Goal: Communication & Community: Answer question/provide support

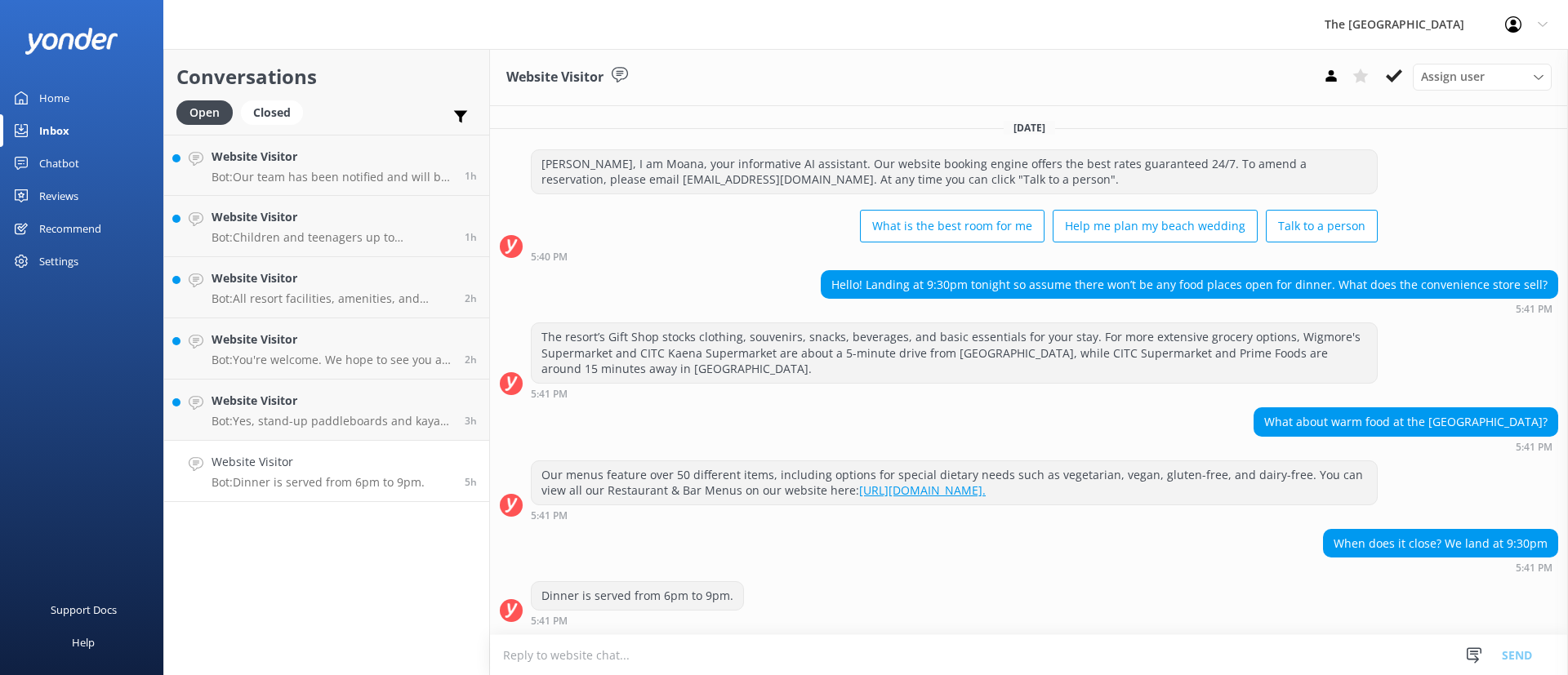
click at [328, 492] on link "Website Visitor Bot: Dinner is served from 6pm to 9pm. 5h" at bounding box center [327, 472] width 325 height 61
click at [1395, 72] on icon at bounding box center [1394, 76] width 16 height 16
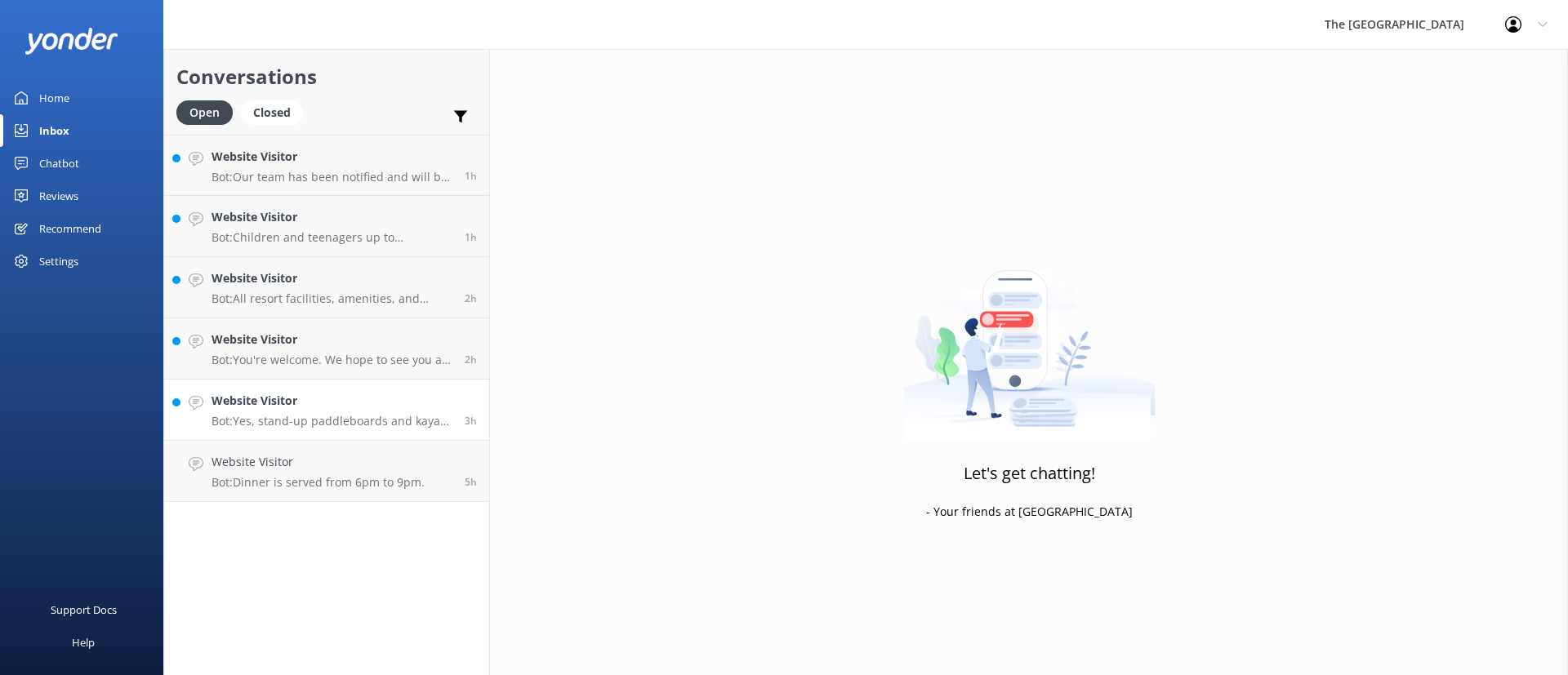
click at [265, 417] on p "Bot: Yes, stand-up paddleboards and kayaks are available for complimentary use …" at bounding box center [332, 421] width 241 height 14
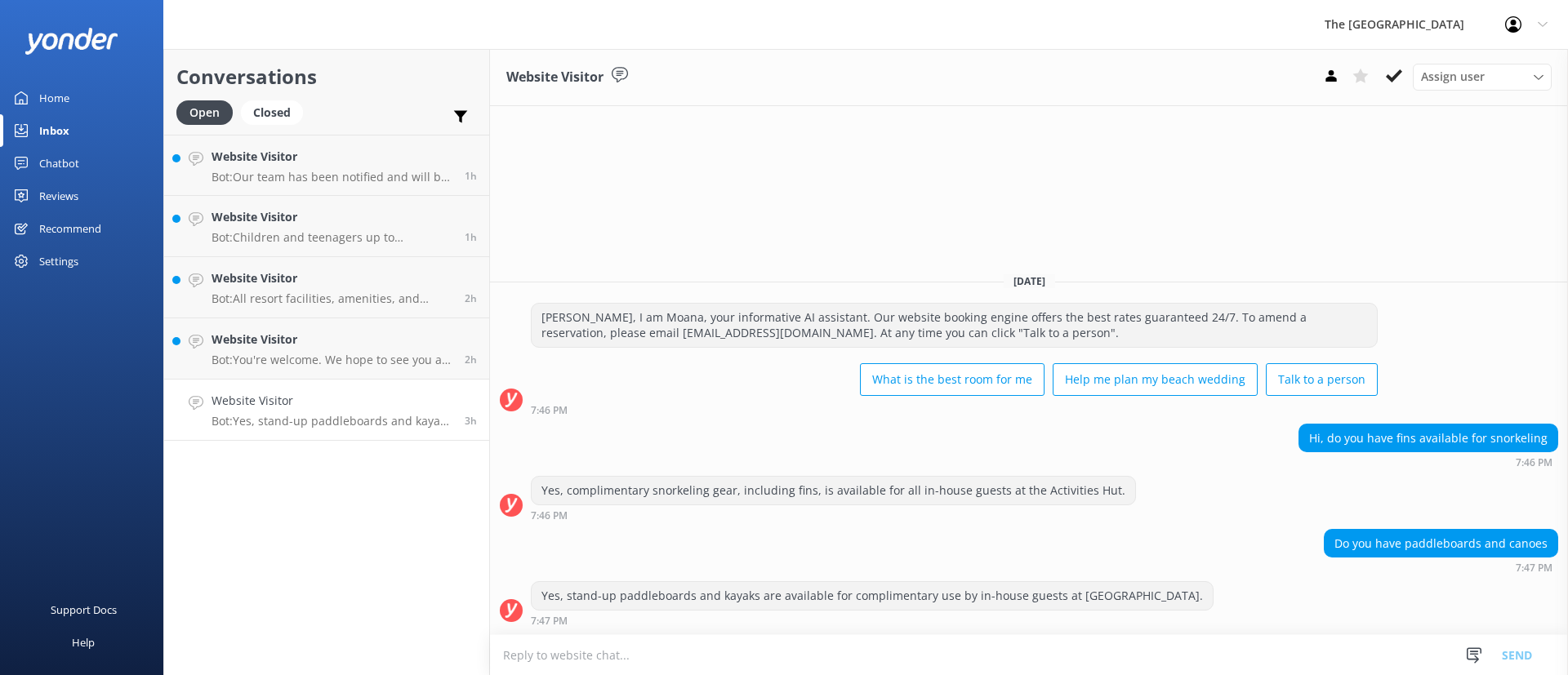
click at [1389, 79] on icon at bounding box center [1394, 76] width 16 height 16
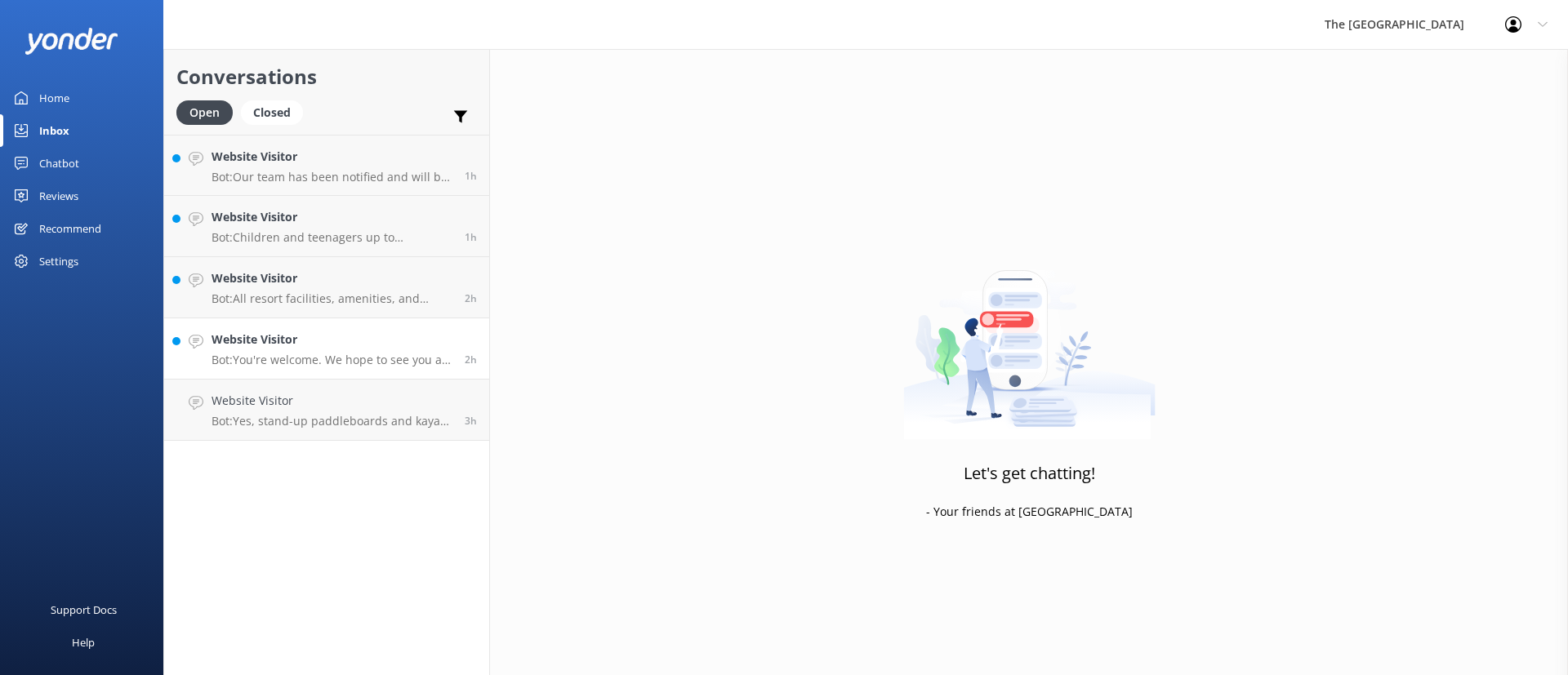
click at [349, 355] on p "Bot: You're welcome. We hope to see you at The [GEOGRAPHIC_DATA] soon!" at bounding box center [332, 360] width 241 height 14
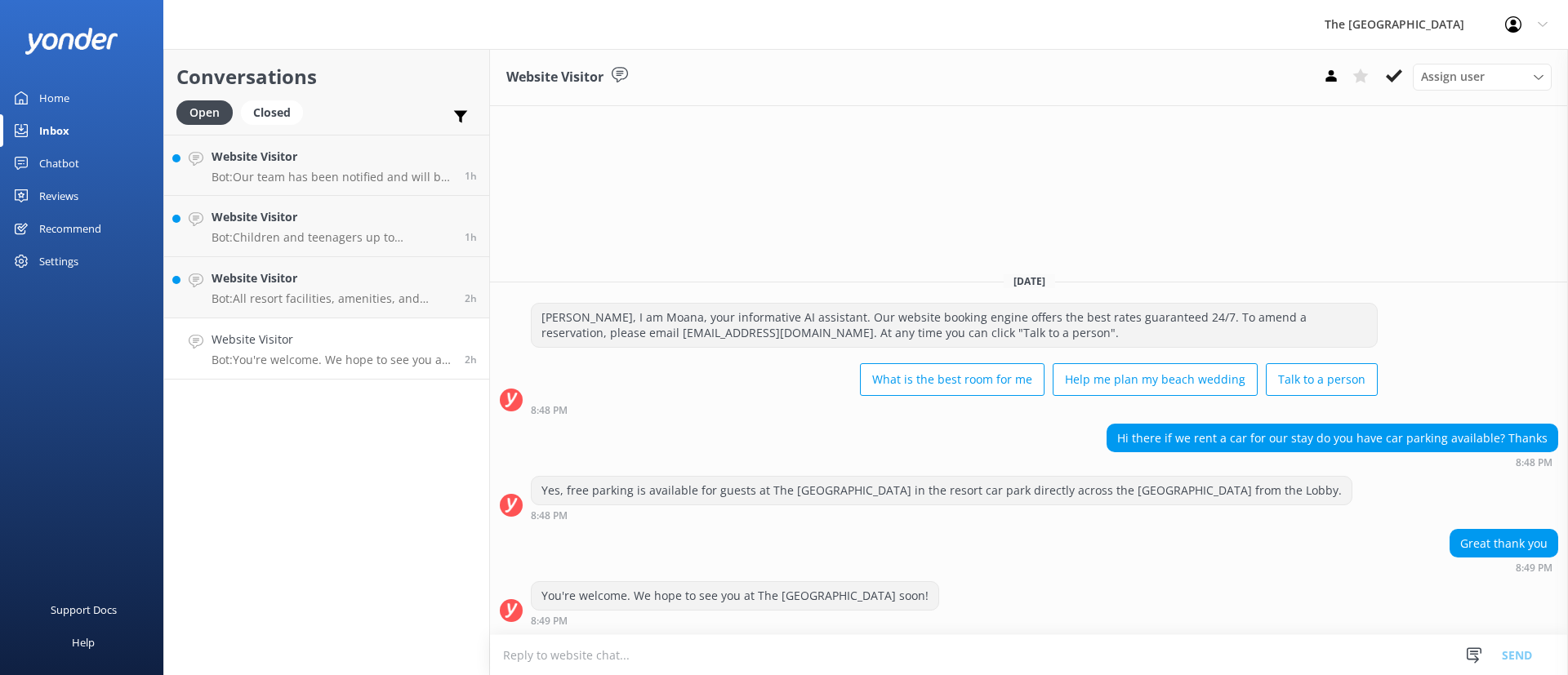
drag, startPoint x: 1390, startPoint y: 77, endPoint x: 800, endPoint y: 251, distance: 615.1
click at [1390, 78] on use at bounding box center [1394, 76] width 16 height 13
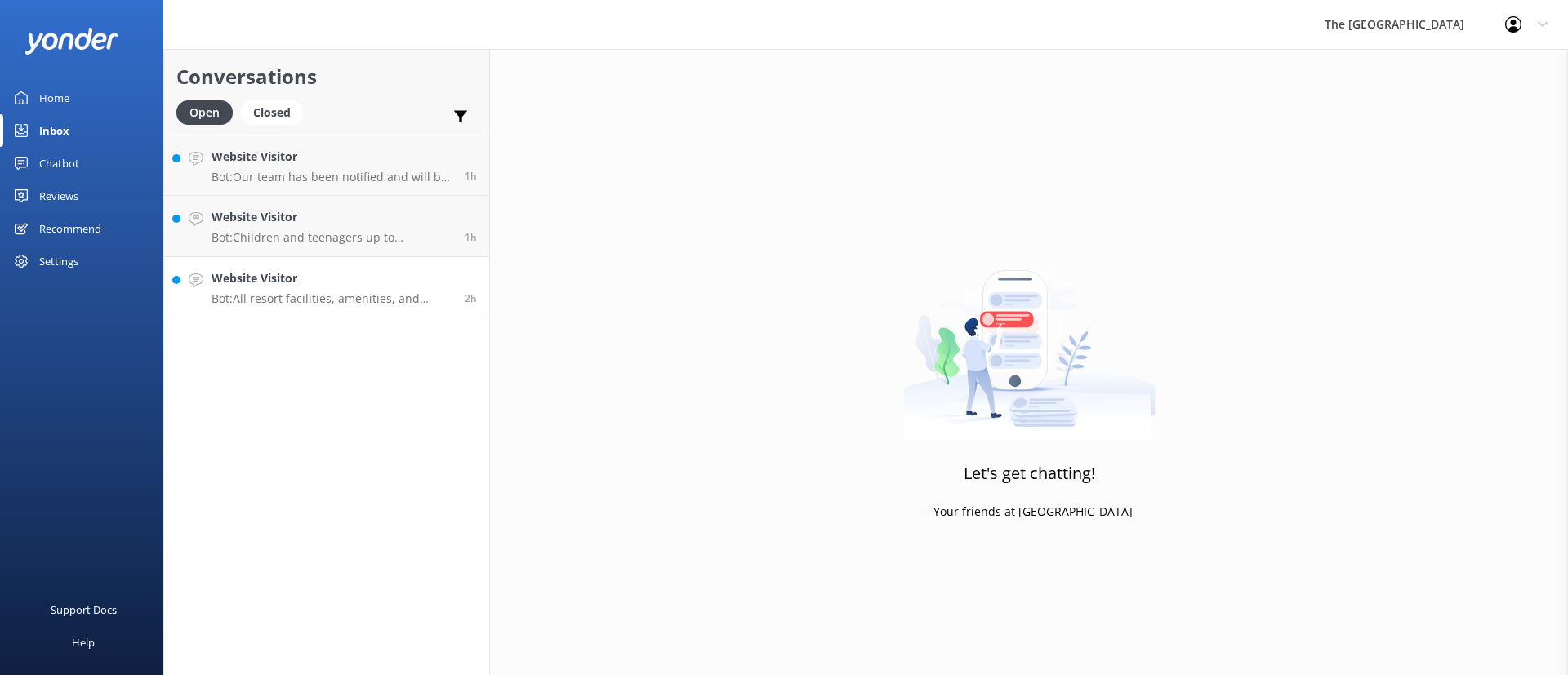
click at [315, 258] on link "Website Visitor Bot: All resort facilities, amenities, and services, including …" at bounding box center [327, 287] width 325 height 61
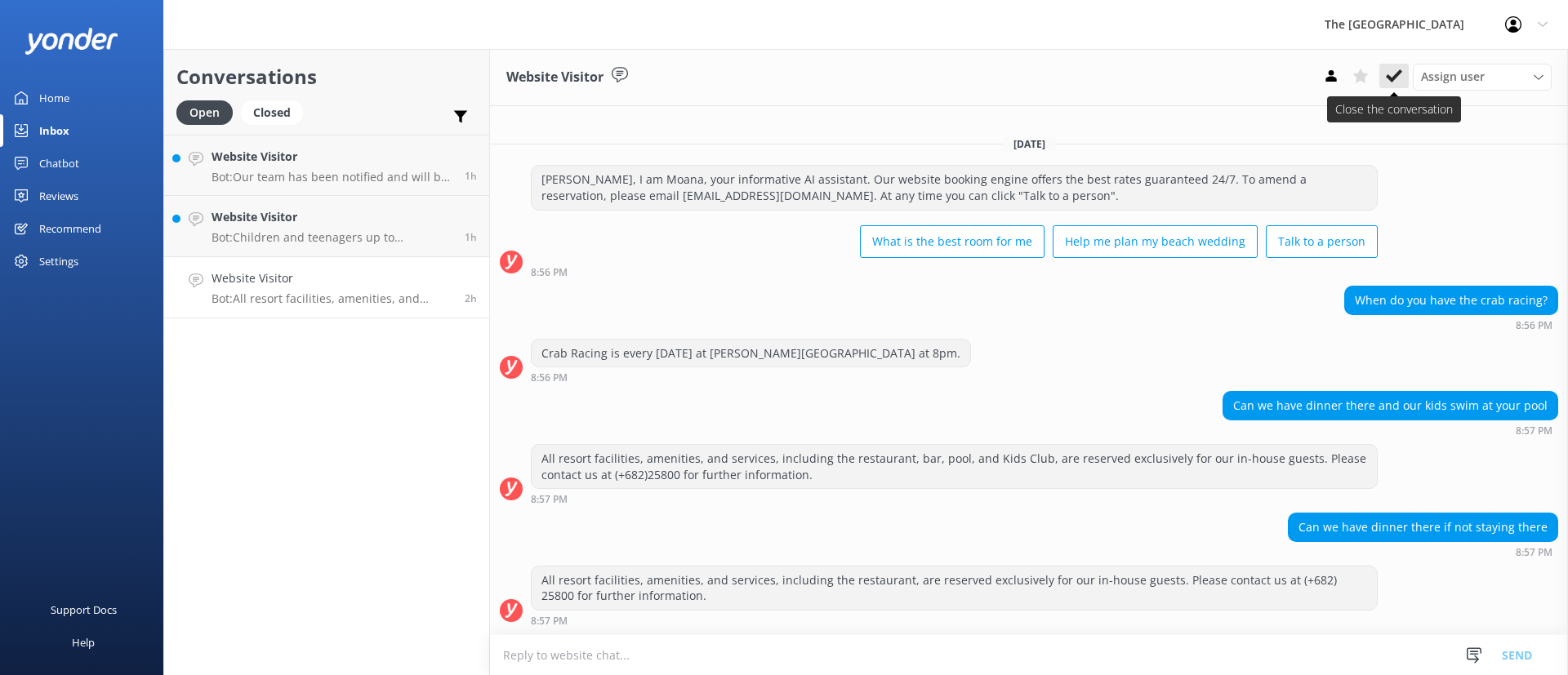
click at [1407, 69] on div "Assign user Rarotongan Tata [PERSON_NAME] [PERSON_NAME] [PERSON_NAME] Vakalalab…" at bounding box center [1434, 77] width 236 height 26
click at [321, 236] on p "Bot: Children and teenagers up to [DEMOGRAPHIC_DATA] can stay for free when sha…" at bounding box center [332, 237] width 241 height 14
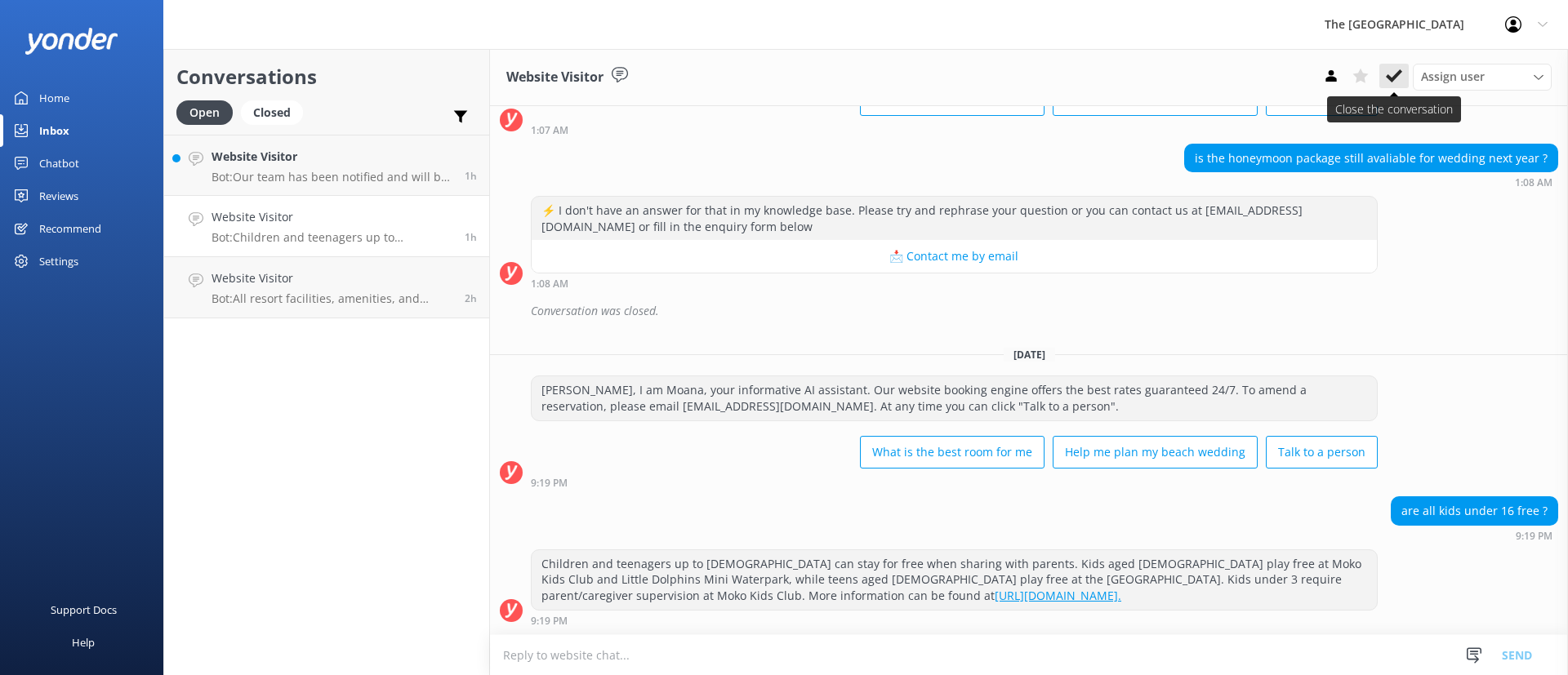
scroll to position [936, 0]
click at [1404, 63] on div "Website Visitor Assign user Rarotongan Tata [PERSON_NAME] [PERSON_NAME] [PERSON…" at bounding box center [1029, 77] width 1078 height 57
click at [1398, 68] on icon at bounding box center [1394, 76] width 16 height 16
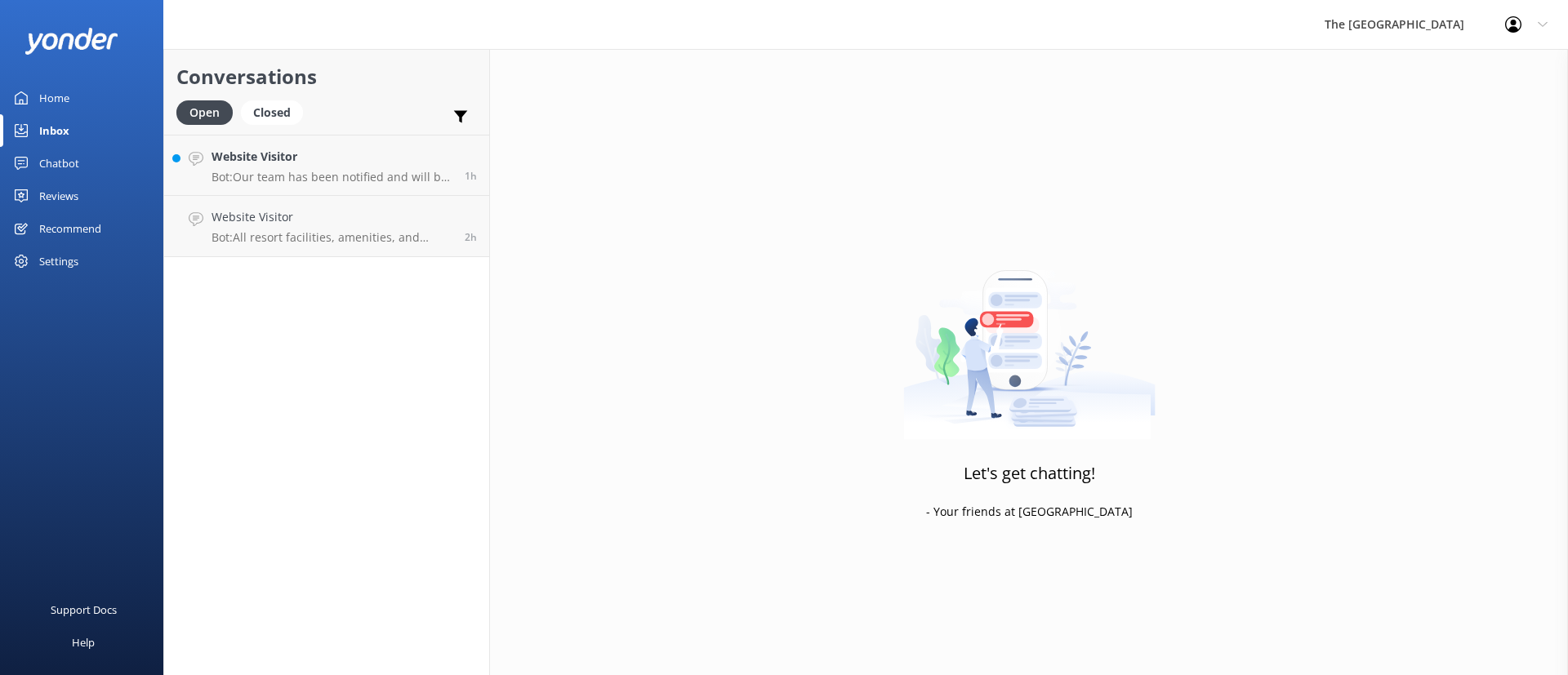
click at [396, 266] on div "Conversations Open Closed Important Assigned to me Unassigned Website Visitor B…" at bounding box center [327, 362] width 327 height 627
click at [380, 244] on link "Website Visitor Bot: All resort facilities, amenities, and services, including …" at bounding box center [327, 226] width 325 height 61
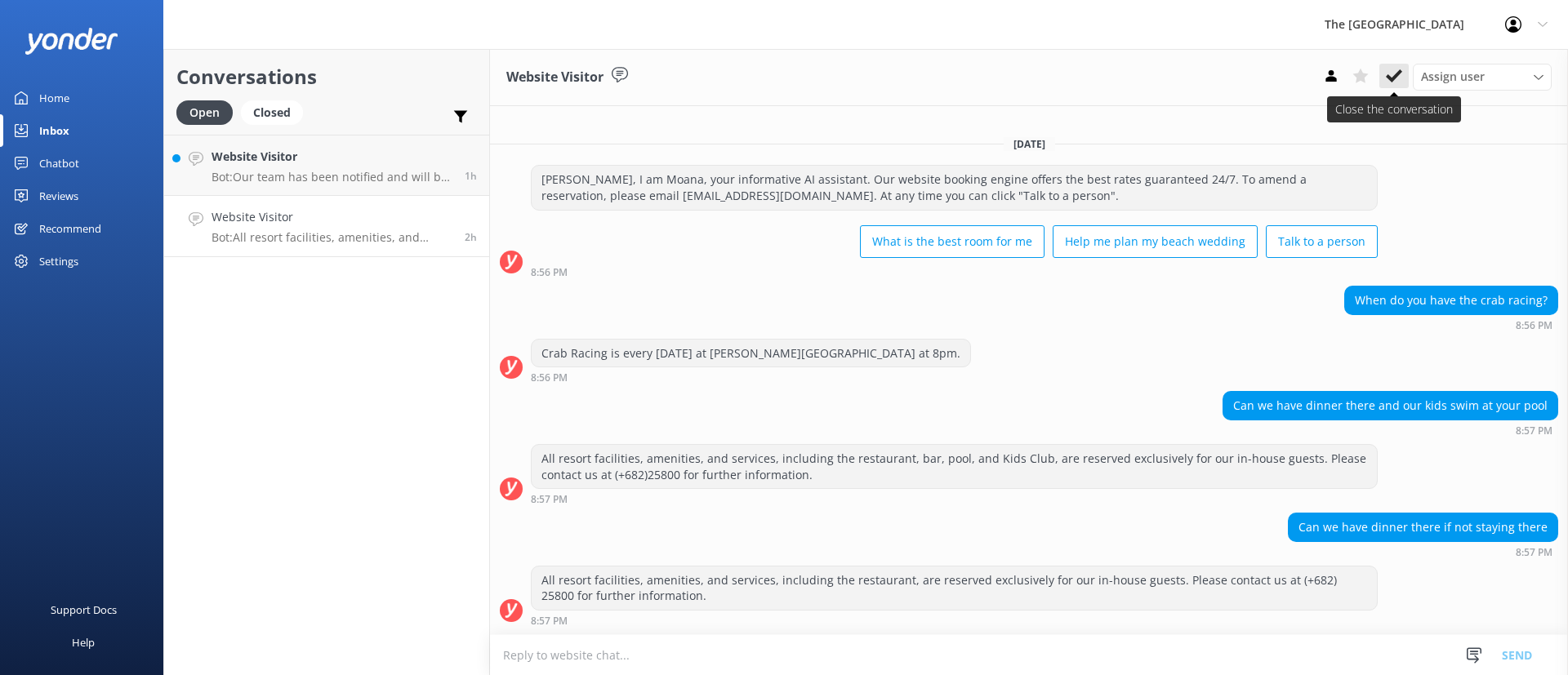
click at [1387, 76] on use at bounding box center [1394, 76] width 16 height 13
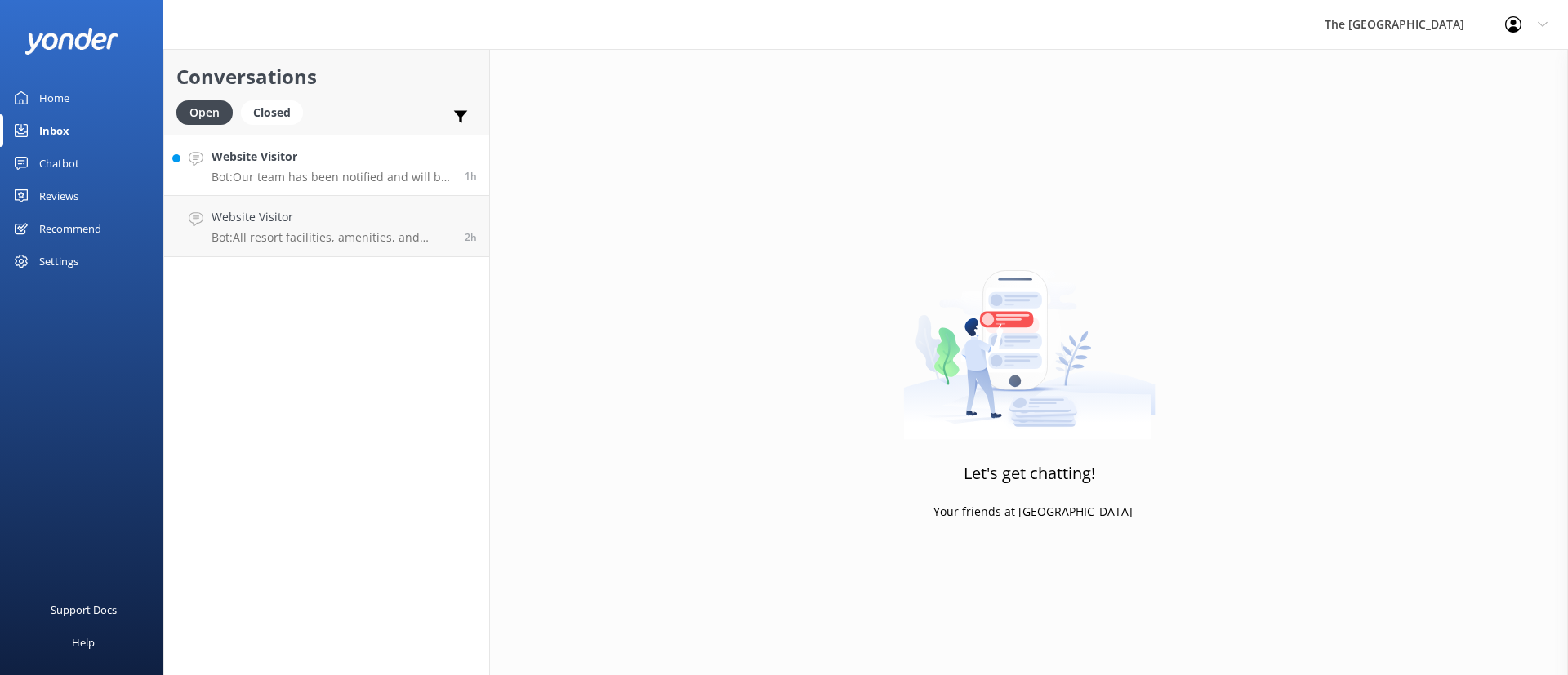
click at [368, 171] on p "Bot: Our team has been notified and will be with you as soon as possible. Alter…" at bounding box center [332, 177] width 241 height 14
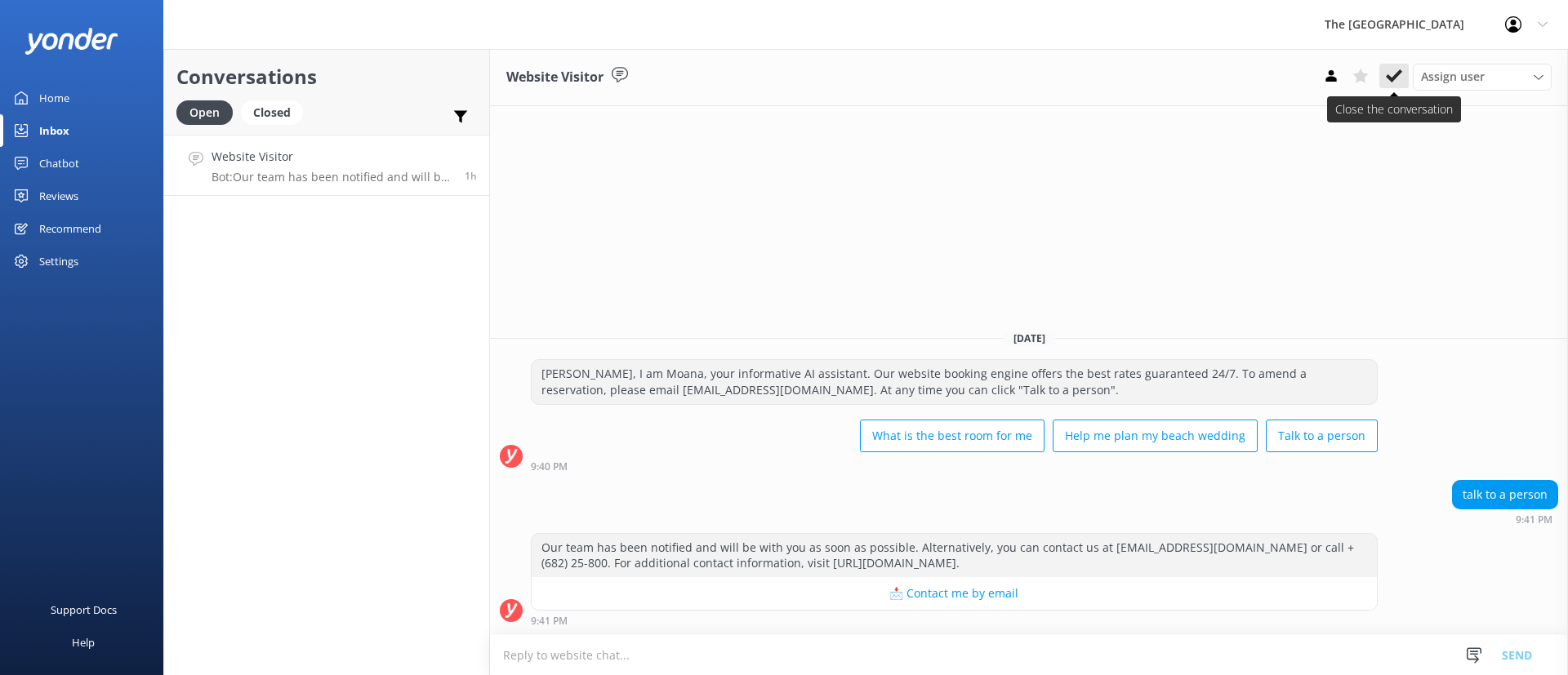
click at [1387, 72] on icon at bounding box center [1394, 76] width 16 height 16
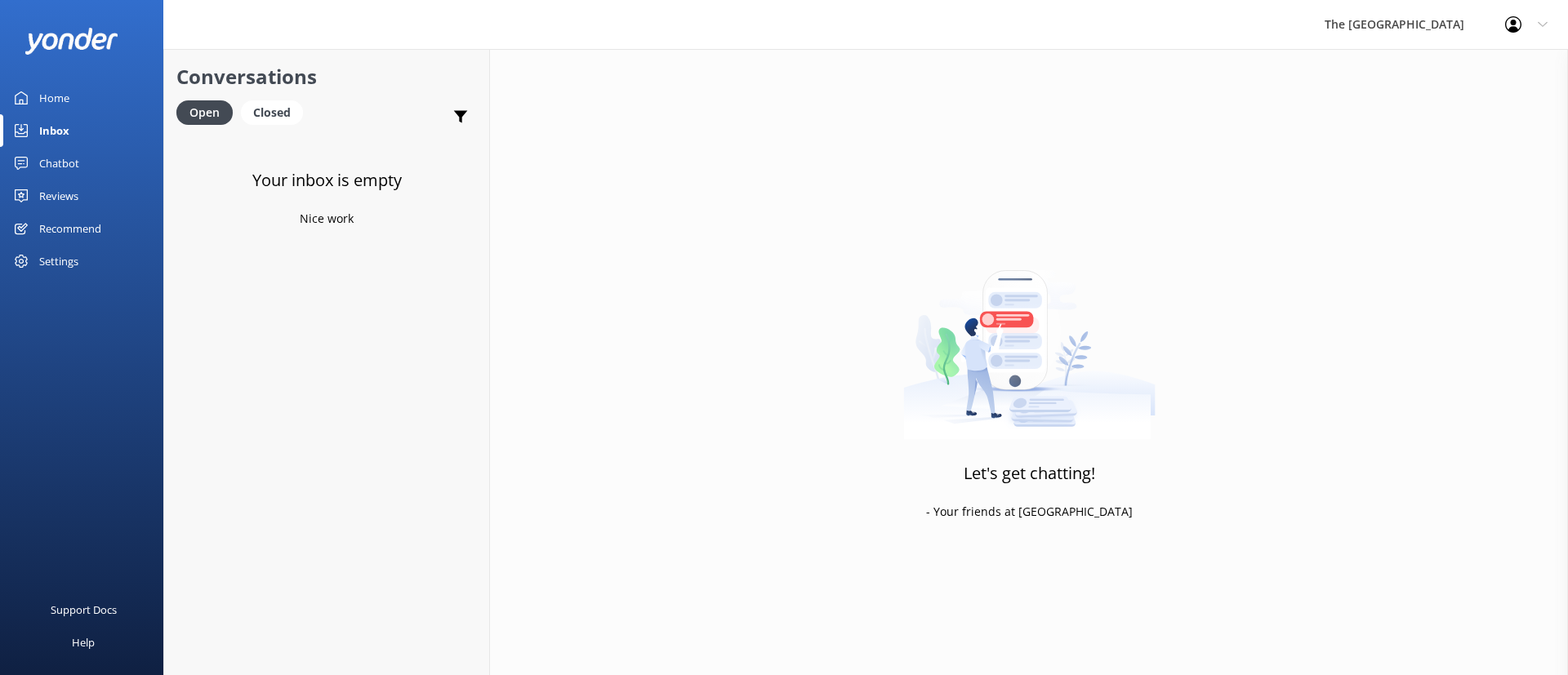
click at [380, 306] on div "Your inbox is empty Nice work" at bounding box center [327, 472] width 325 height 675
click at [715, 374] on div "Let's get chatting! - Your friends at [GEOGRAPHIC_DATA]" at bounding box center [1029, 387] width 1078 height 675
